Goal: Information Seeking & Learning: Learn about a topic

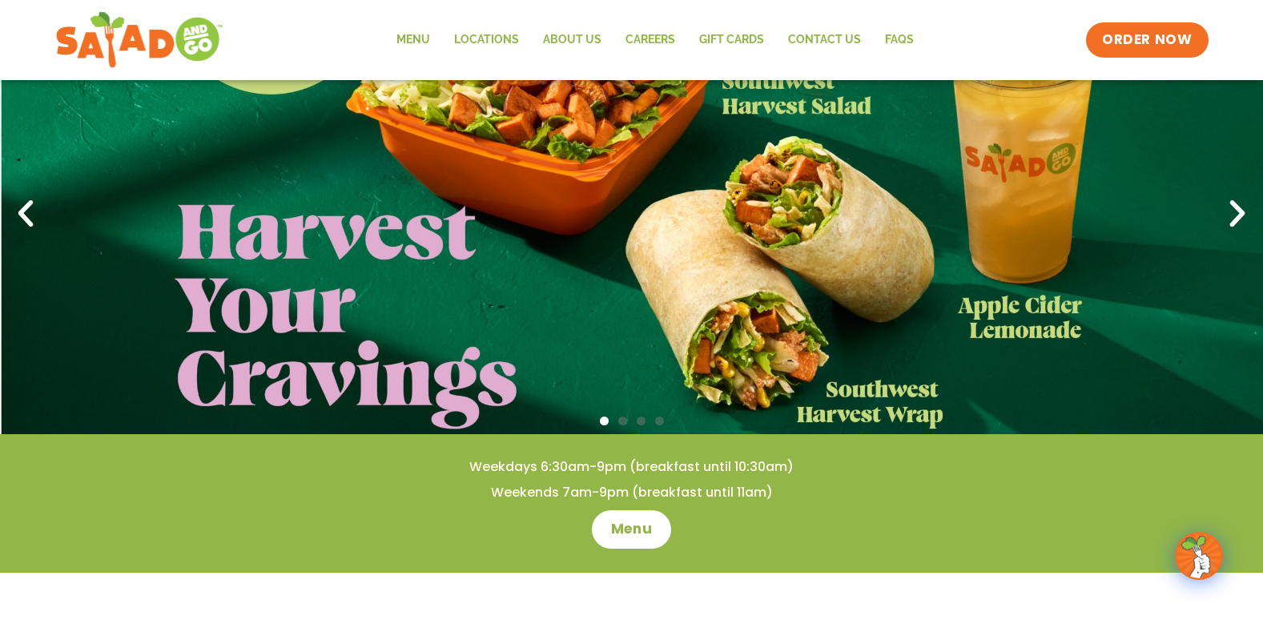
scroll to position [240, 0]
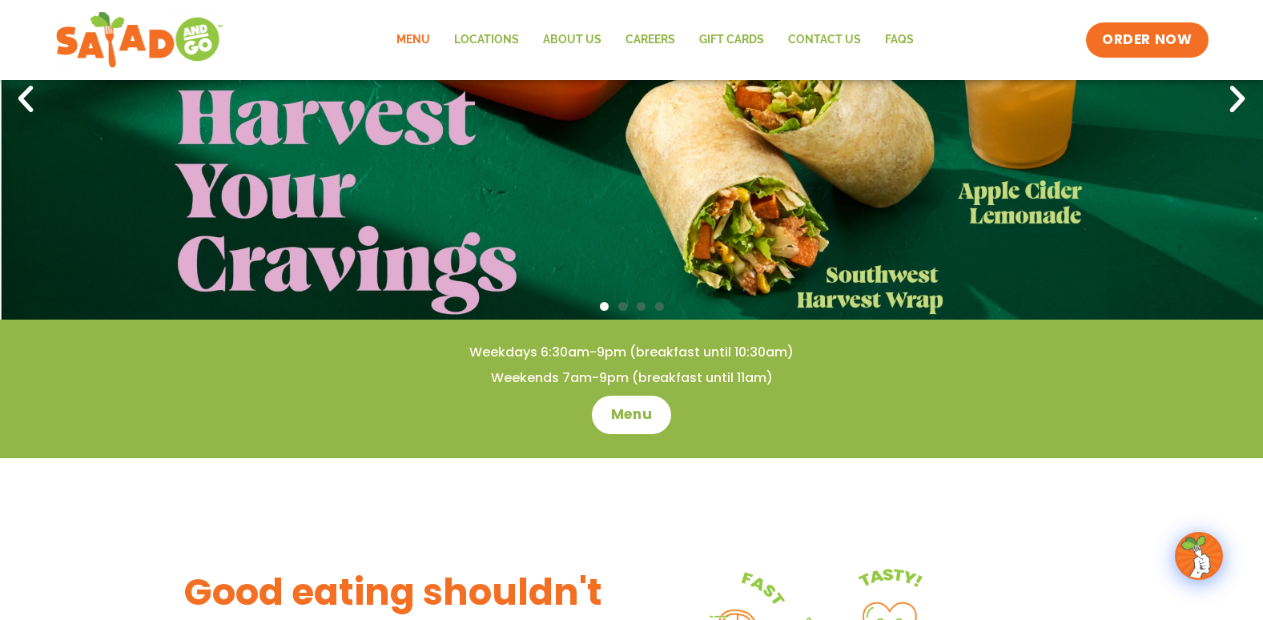
click at [404, 37] on link "Menu" at bounding box center [414, 40] width 58 height 37
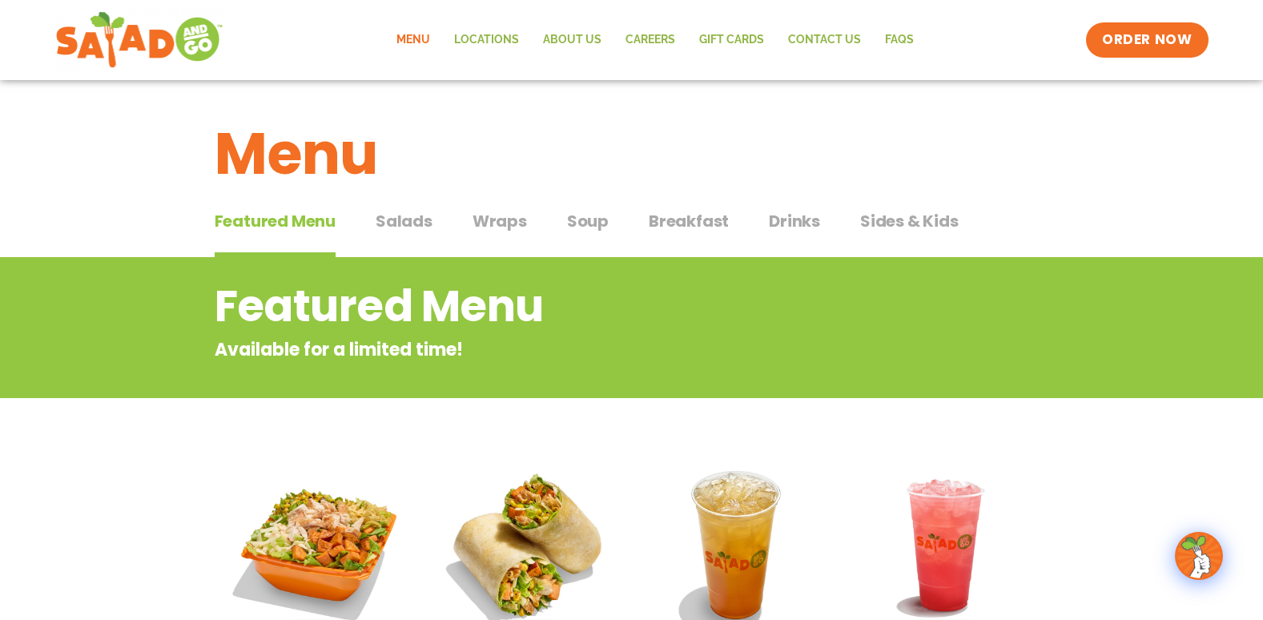
click at [673, 216] on span "Breakfast" at bounding box center [689, 221] width 80 height 24
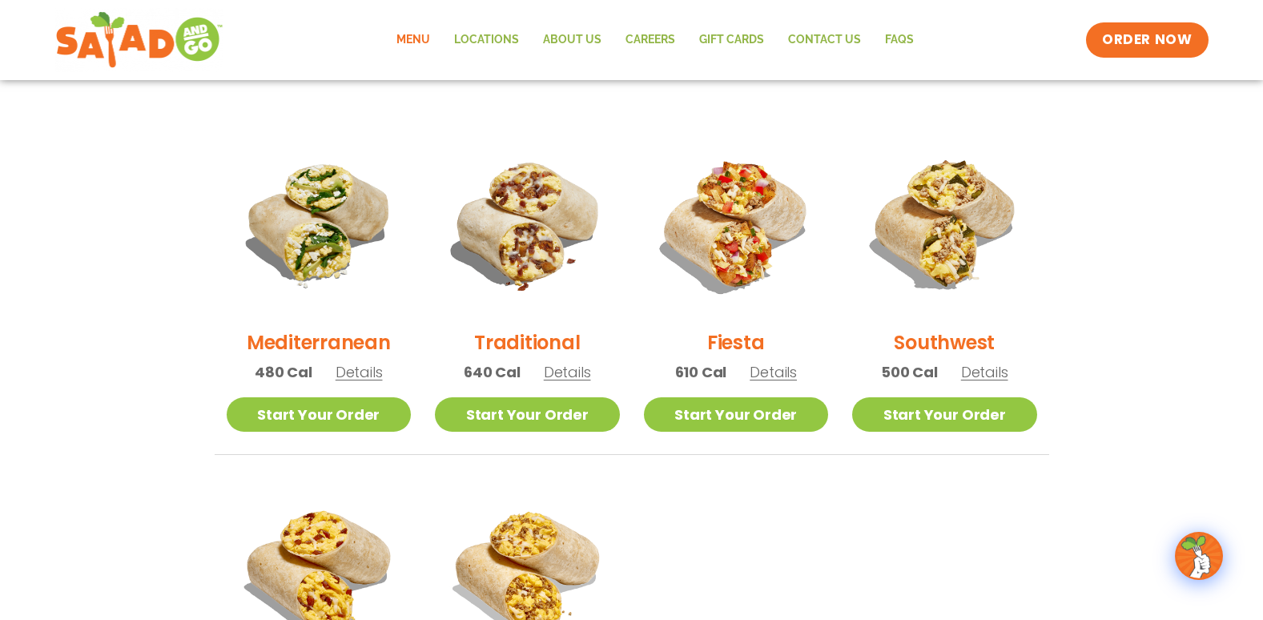
scroll to position [401, 0]
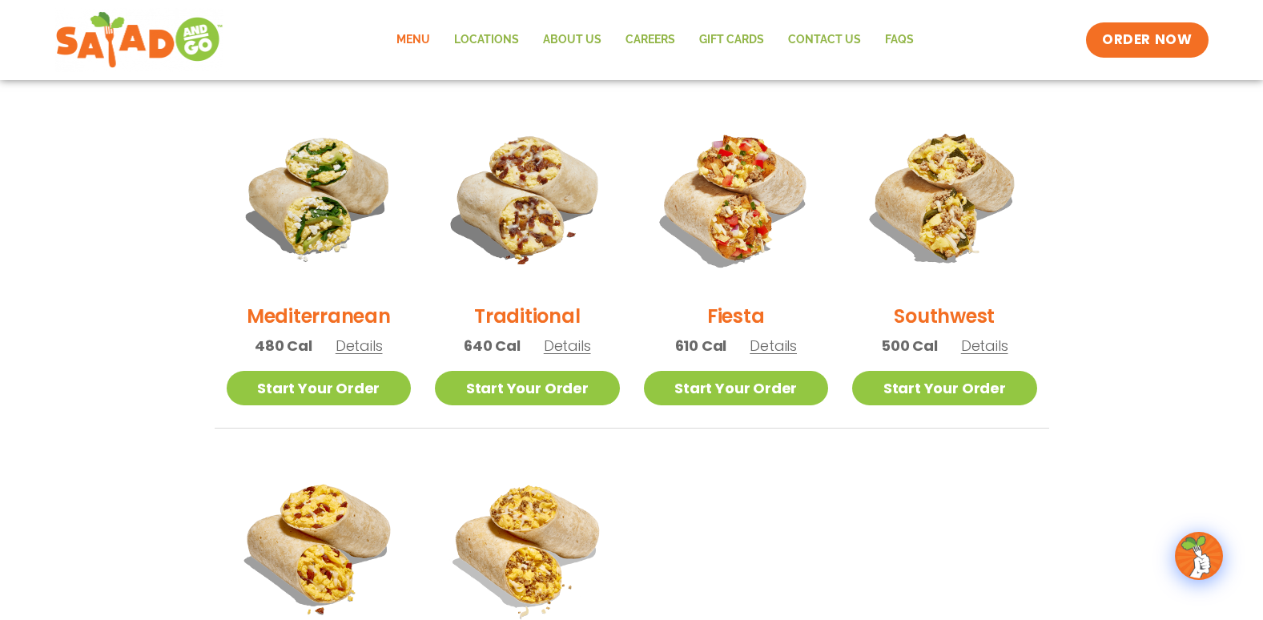
click at [360, 344] on span "Details" at bounding box center [359, 346] width 47 height 20
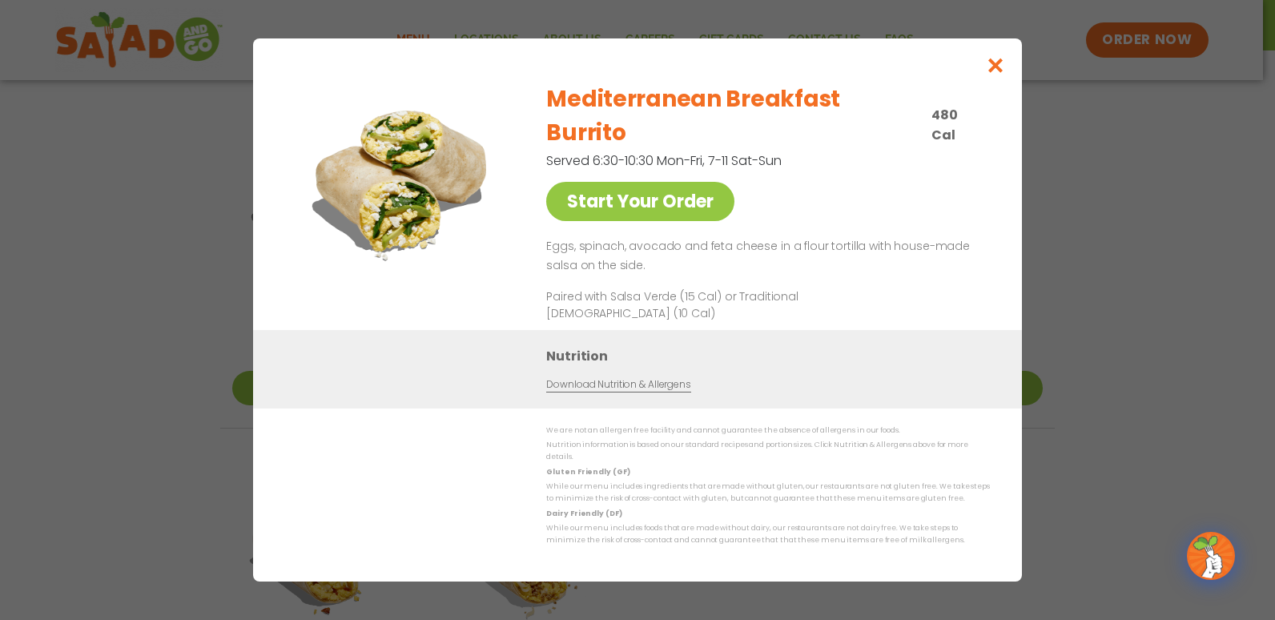
click at [659, 377] on link "Download Nutrition & Allergens" at bounding box center [618, 384] width 144 height 15
click at [1000, 74] on icon "Close modal" at bounding box center [996, 65] width 20 height 17
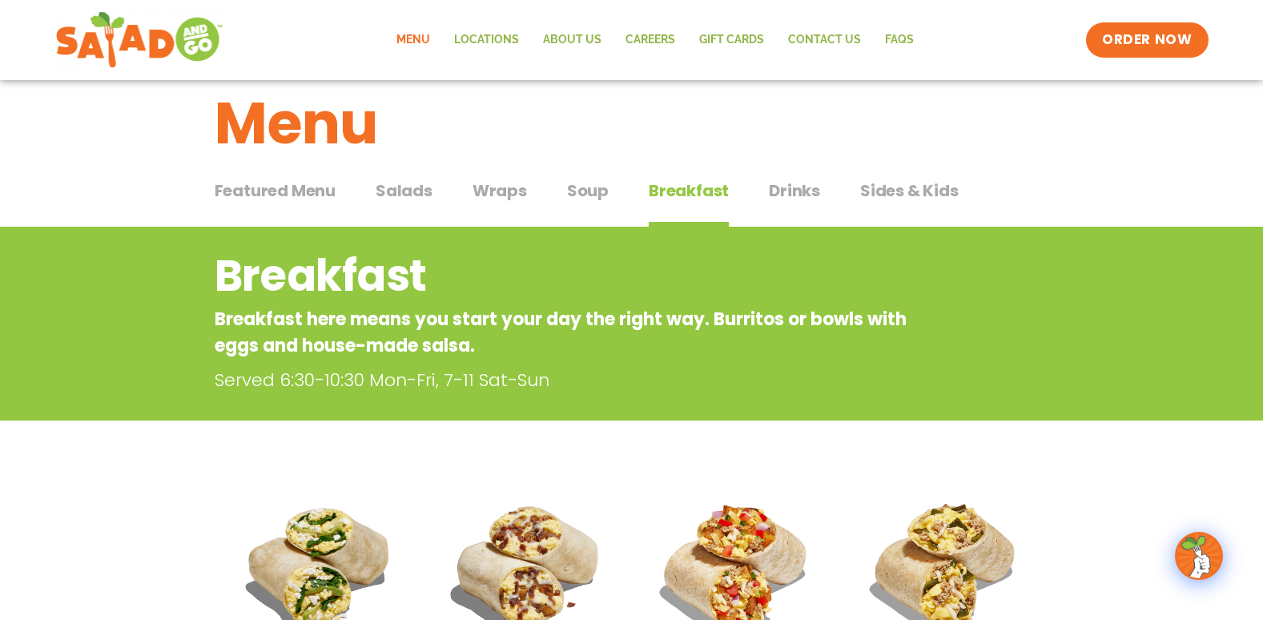
scroll to position [0, 0]
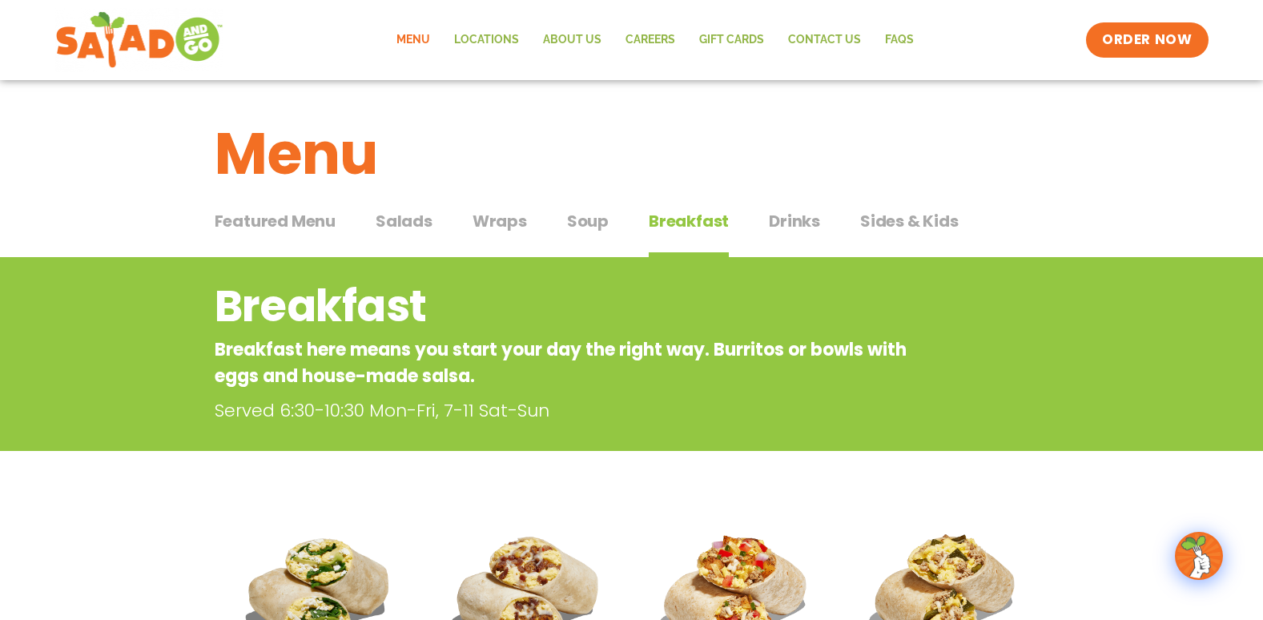
click at [419, 216] on span "Salads" at bounding box center [404, 221] width 57 height 24
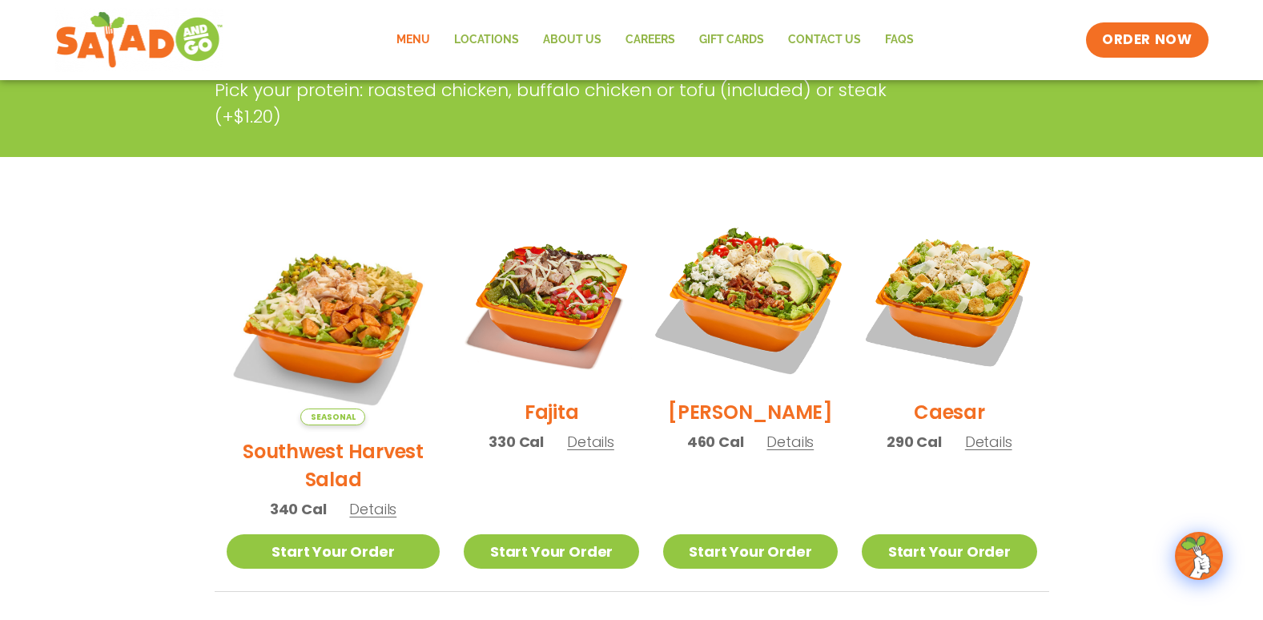
scroll to position [401, 0]
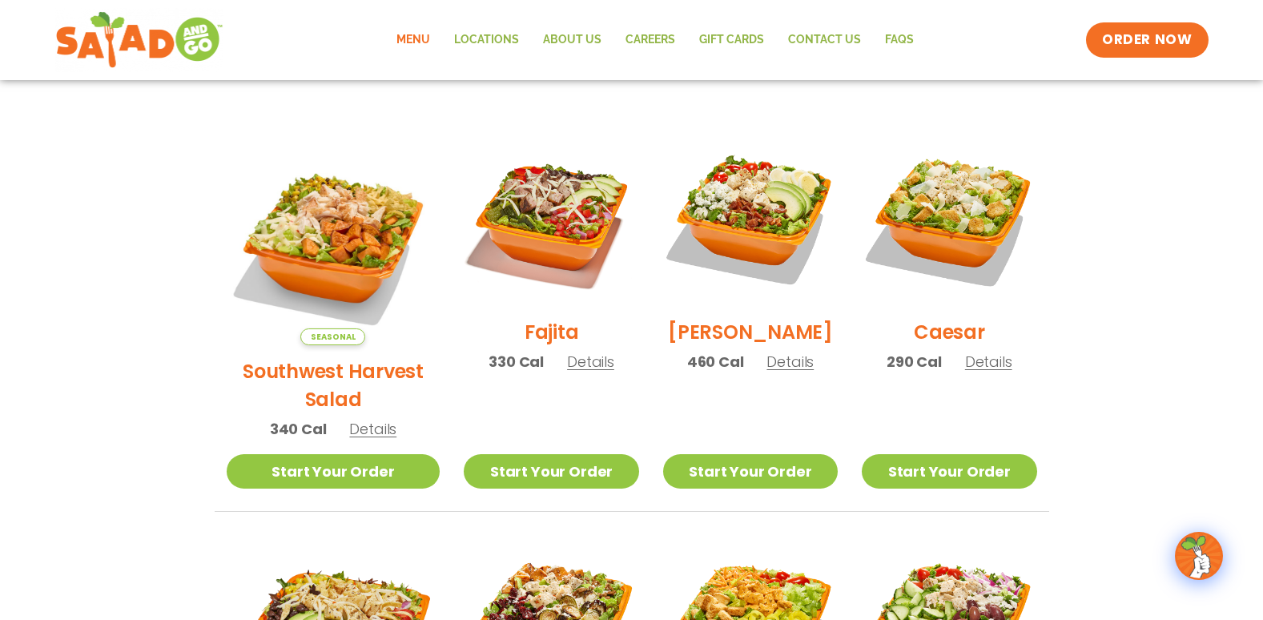
click at [571, 372] on span "Details" at bounding box center [590, 362] width 47 height 20
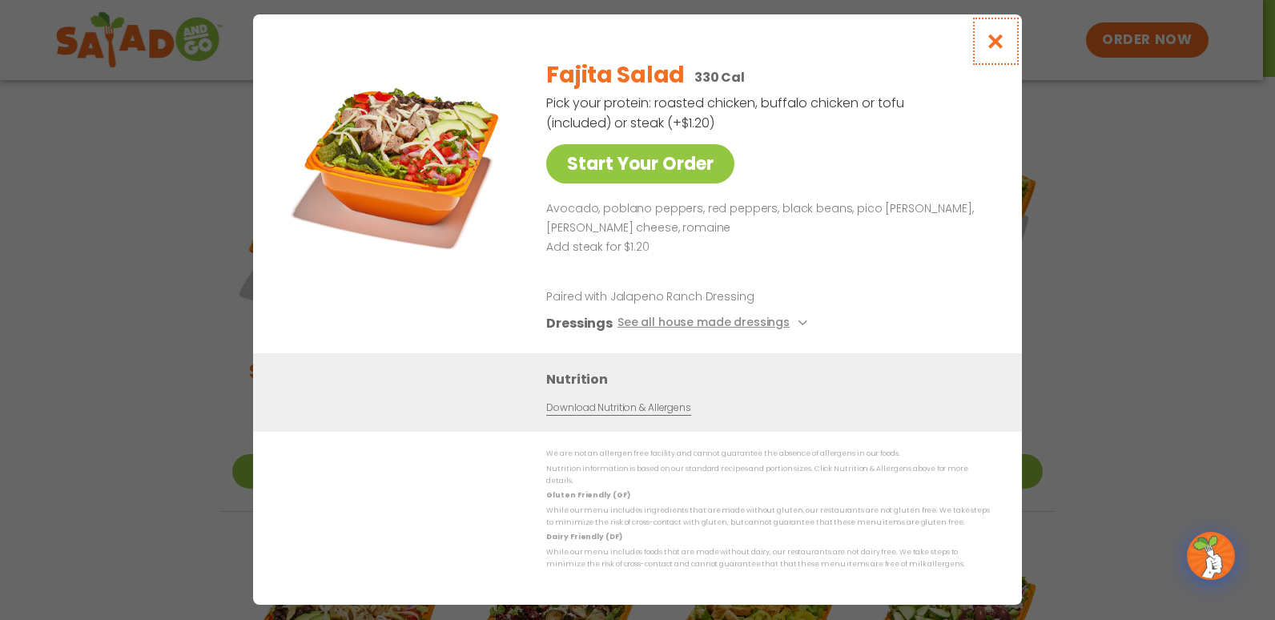
click at [993, 45] on icon "Close modal" at bounding box center [996, 41] width 20 height 17
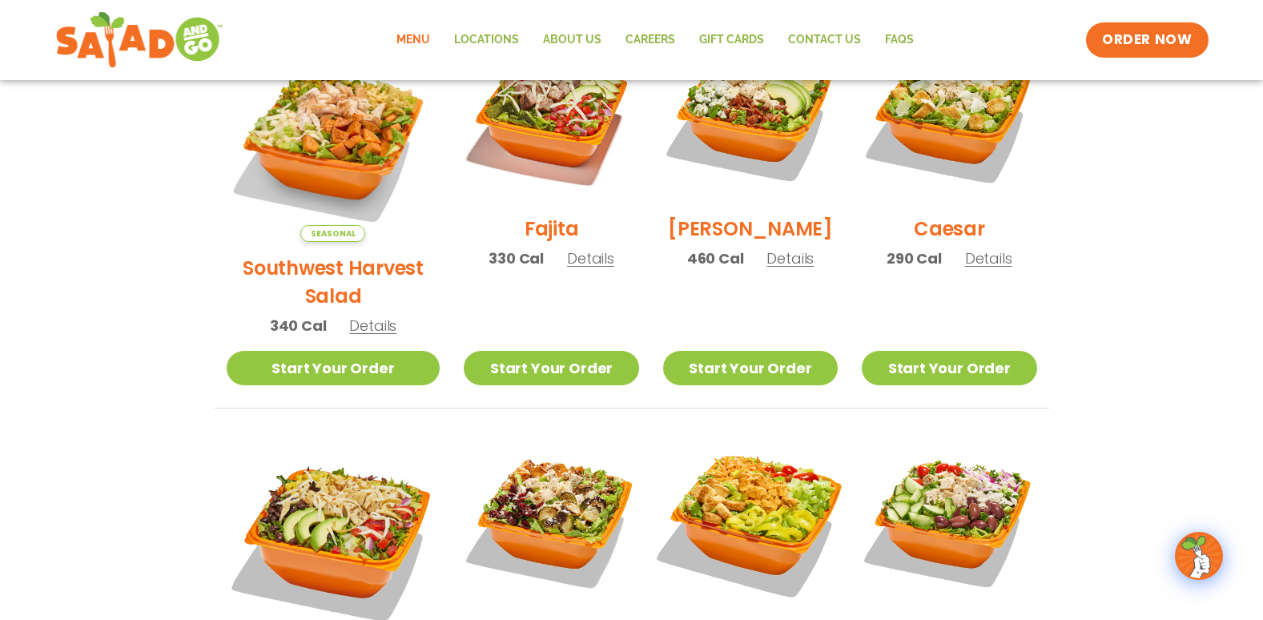
scroll to position [481, 0]
